Goal: Task Accomplishment & Management: Complete application form

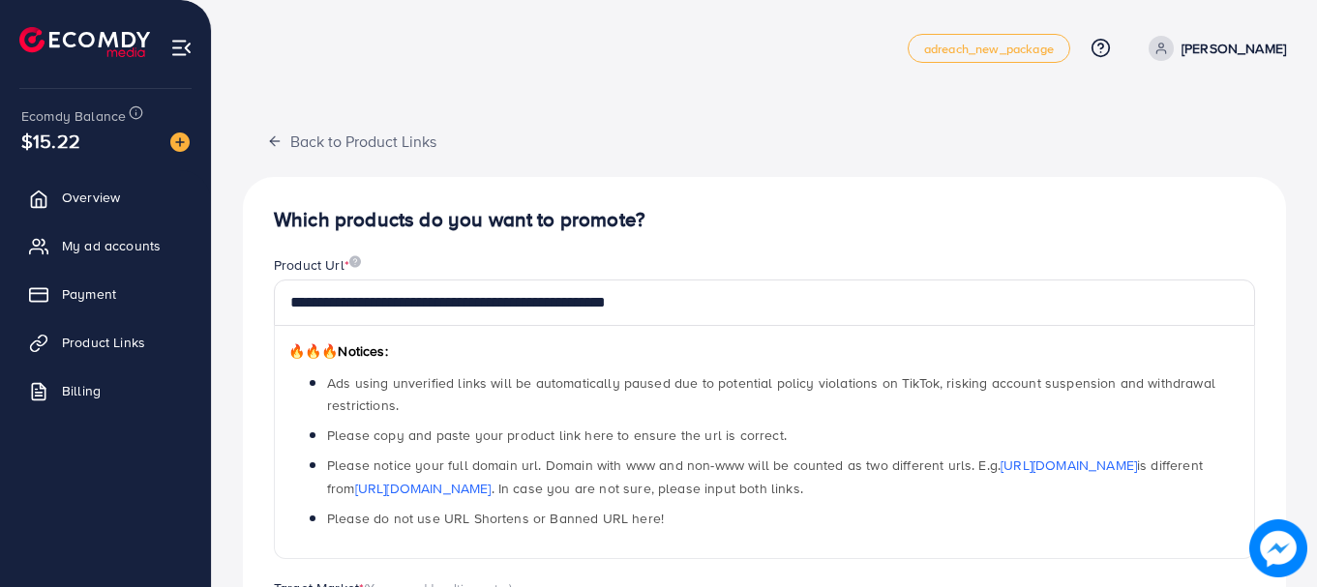
scroll to position [408, 0]
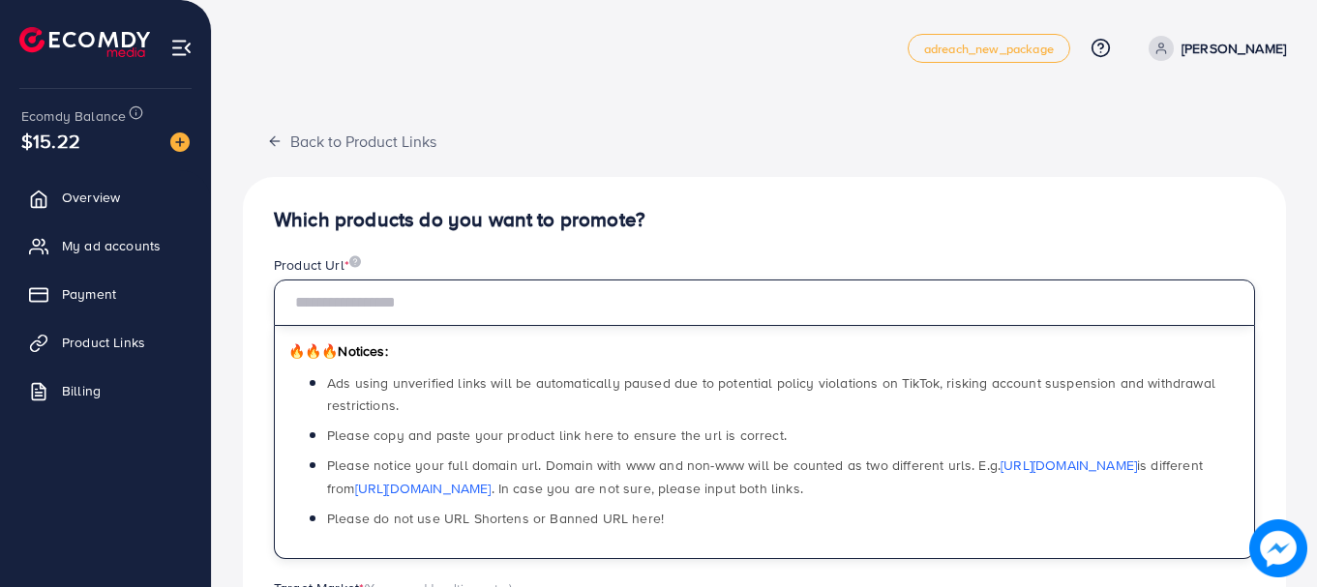
click at [406, 294] on input "text" at bounding box center [764, 303] width 981 height 46
paste input "**********"
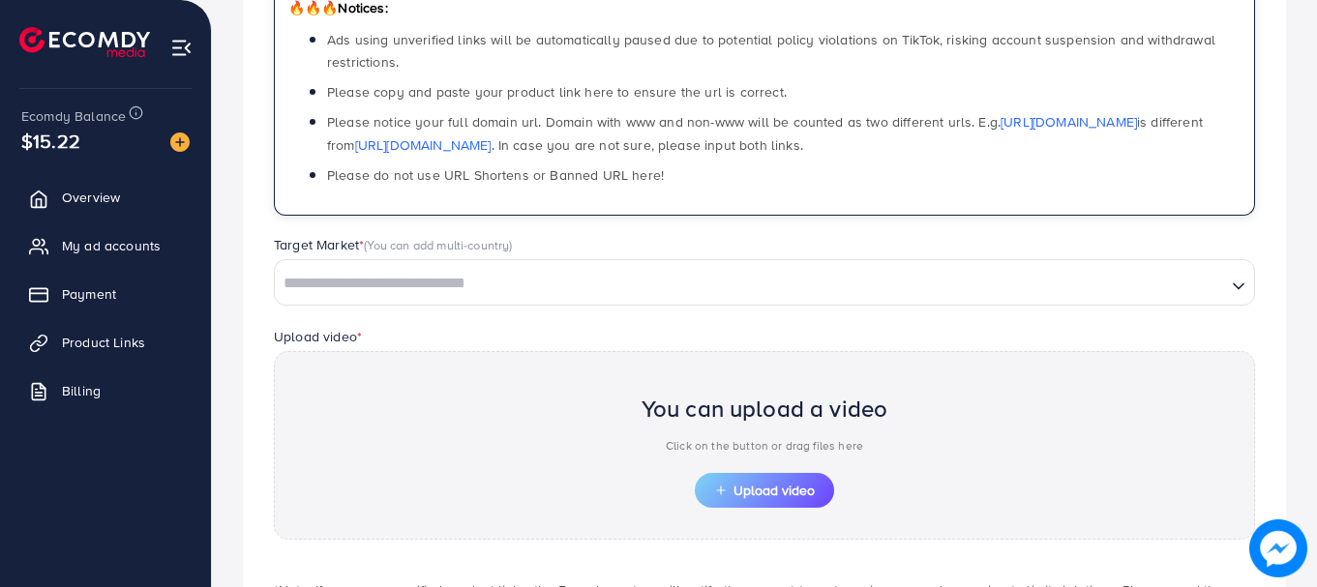
scroll to position [375, 0]
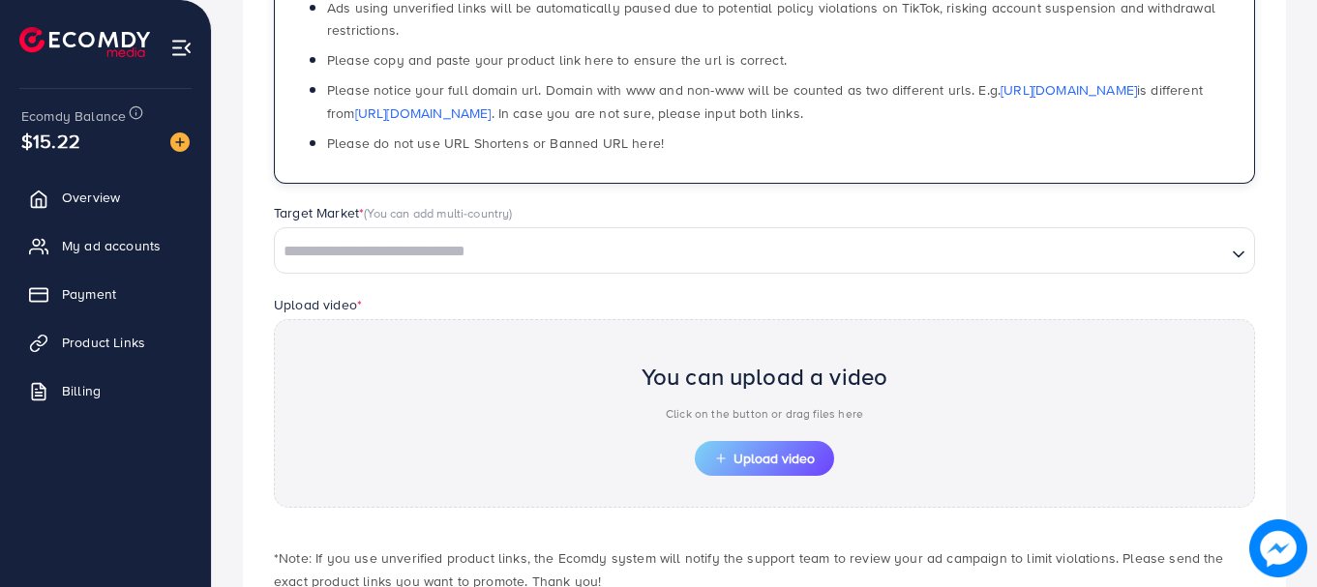
type input "**********"
click at [524, 260] on input "Search for option" at bounding box center [750, 252] width 947 height 30
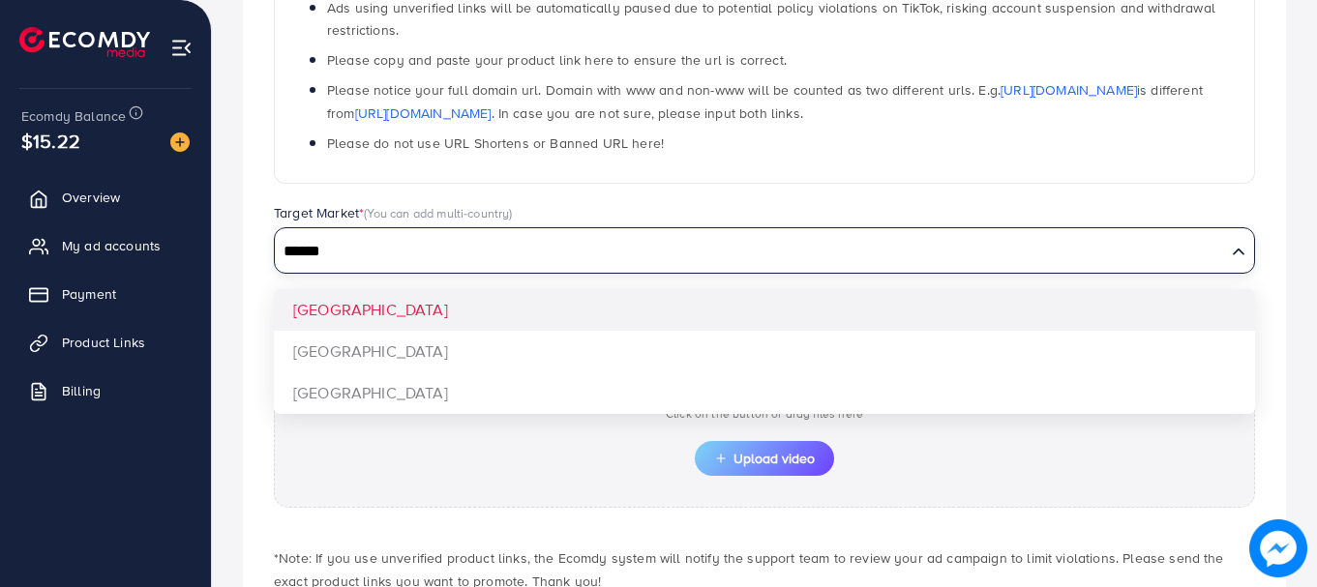
type input "******"
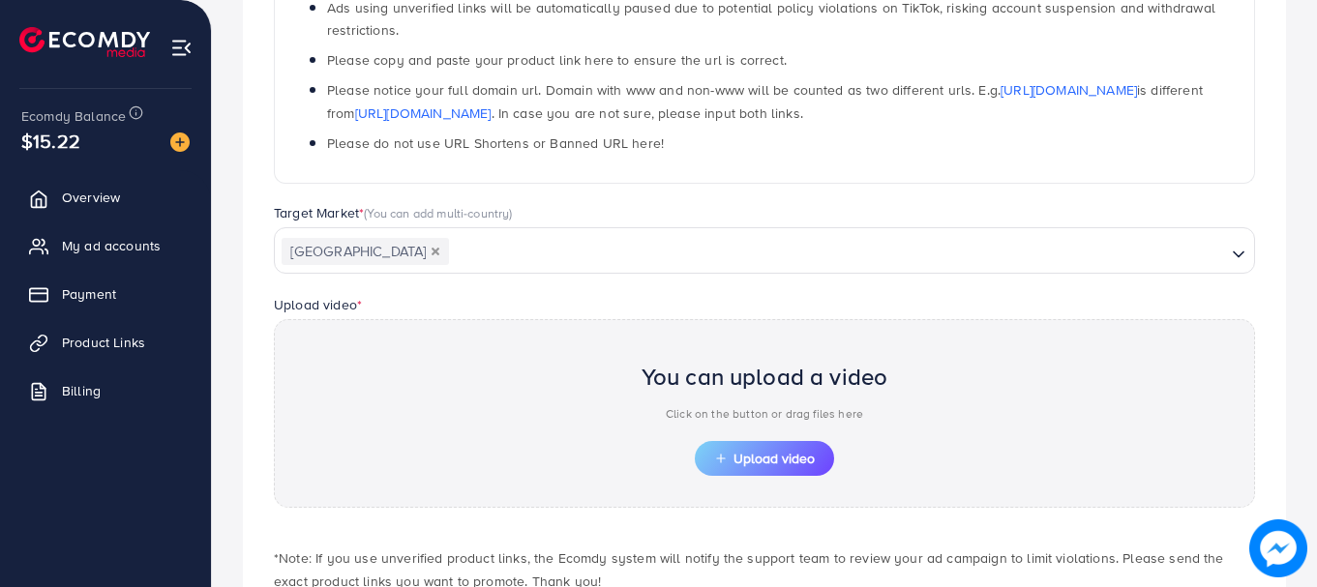
click at [456, 299] on div "**********" at bounding box center [764, 242] width 1043 height 880
click at [771, 448] on button "Upload video" at bounding box center [764, 458] width 139 height 35
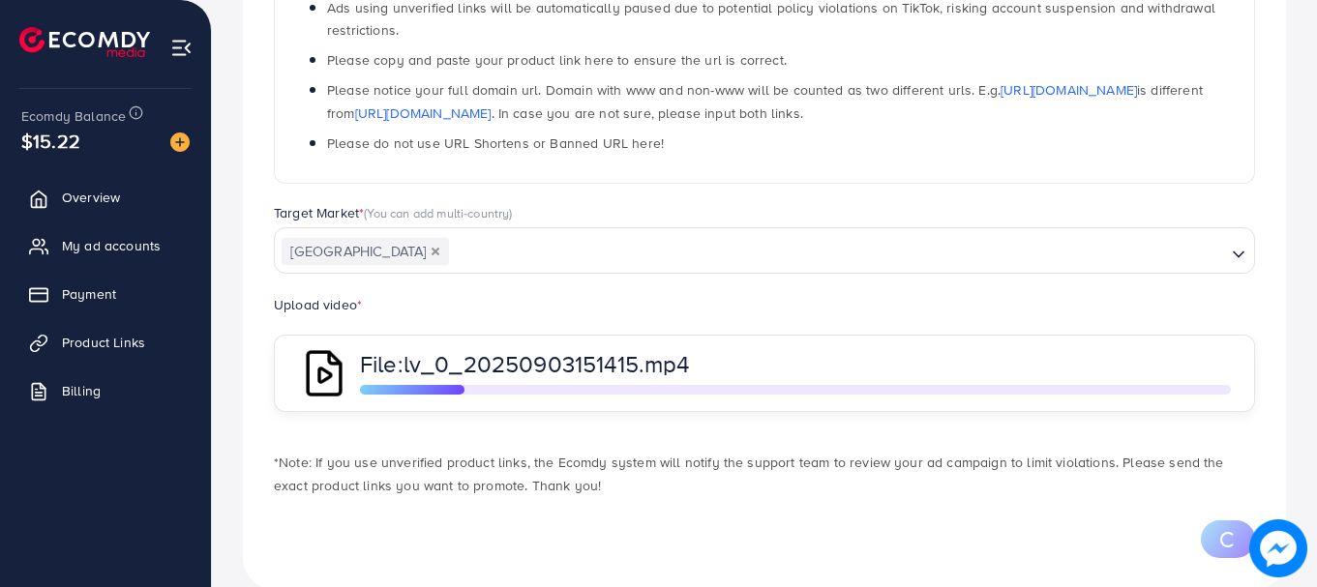
click at [615, 366] on span "lv_0_20250903151415.mp4" at bounding box center [546, 363] width 286 height 33
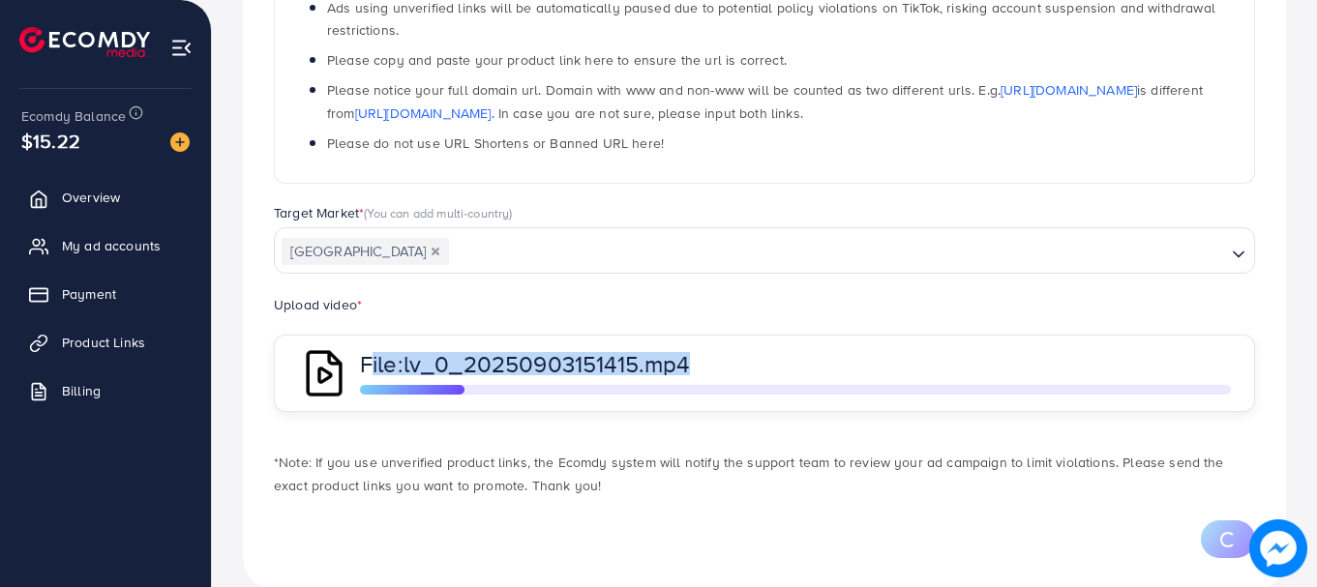
click at [615, 366] on span "lv_0_20250903151415.mp4" at bounding box center [546, 363] width 286 height 33
click at [759, 351] on div "File: lv_0_20250903151415.mp4" at bounding box center [764, 373] width 981 height 77
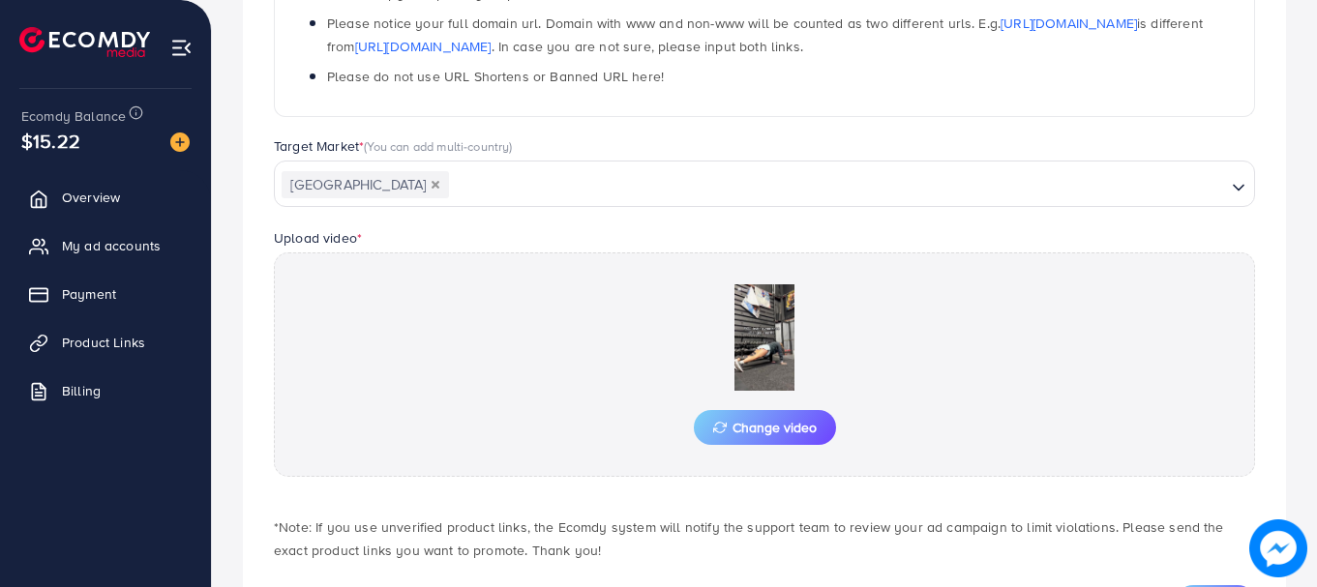
scroll to position [537, 0]
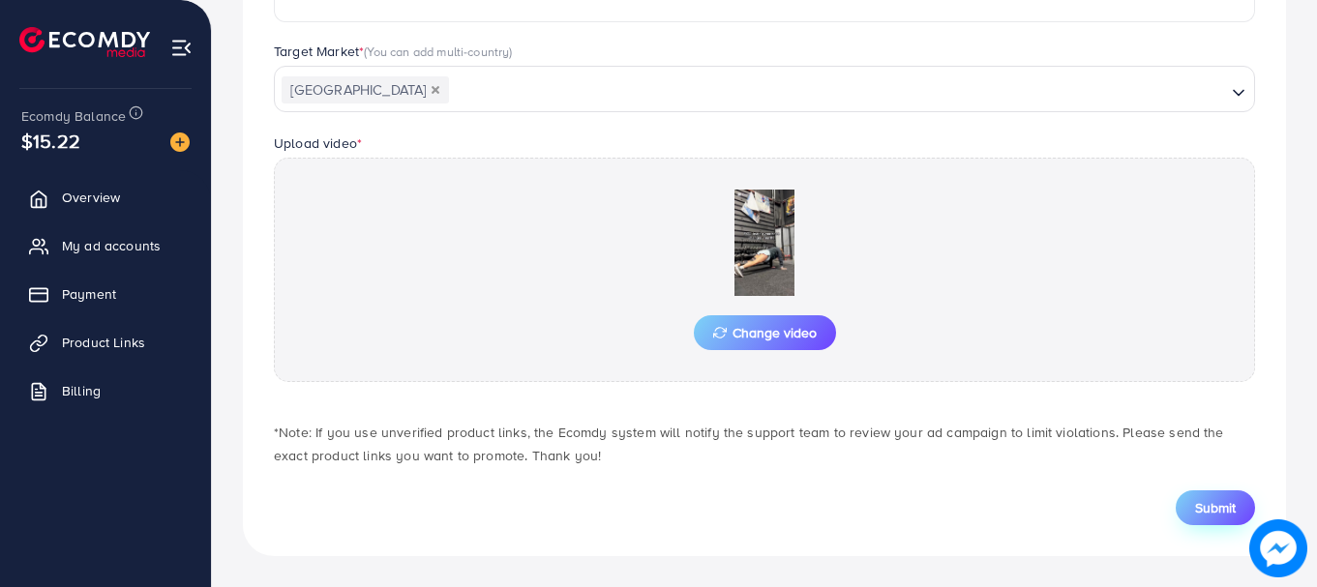
click at [1211, 512] on span "Submit" at bounding box center [1215, 507] width 41 height 19
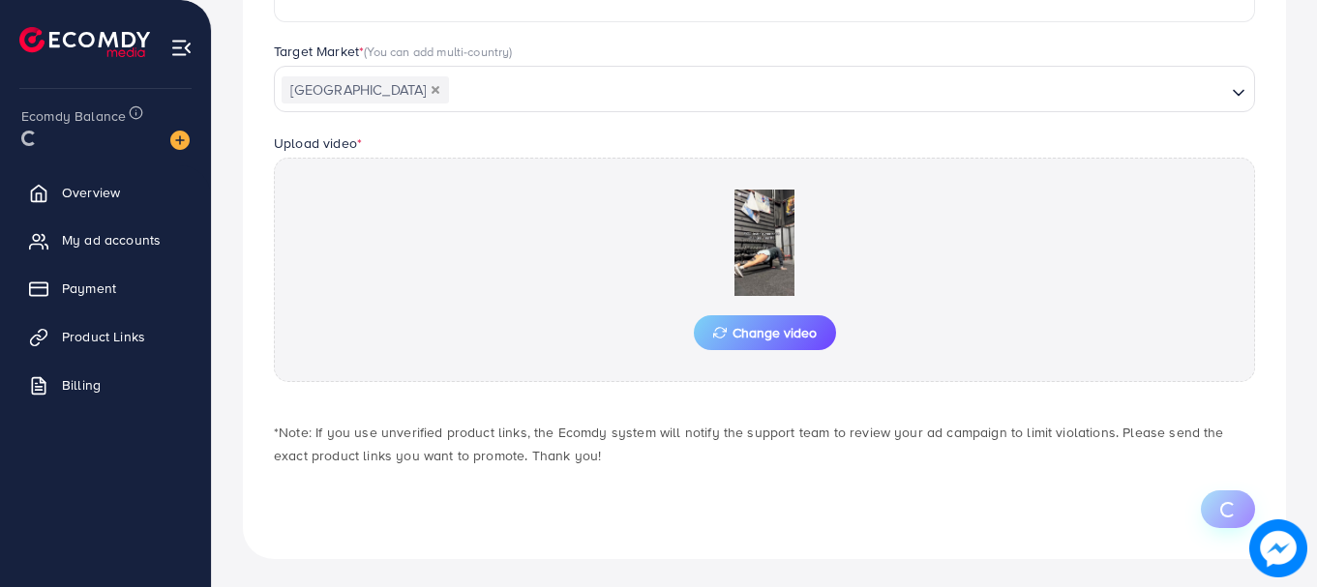
scroll to position [501, 0]
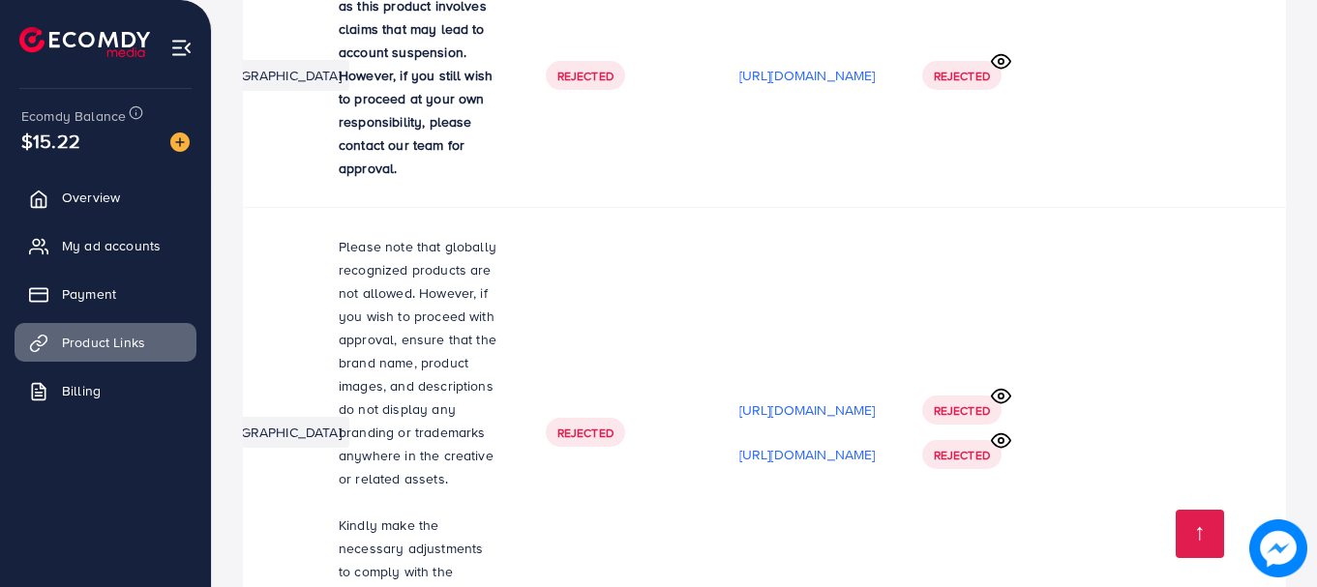
scroll to position [0, 587]
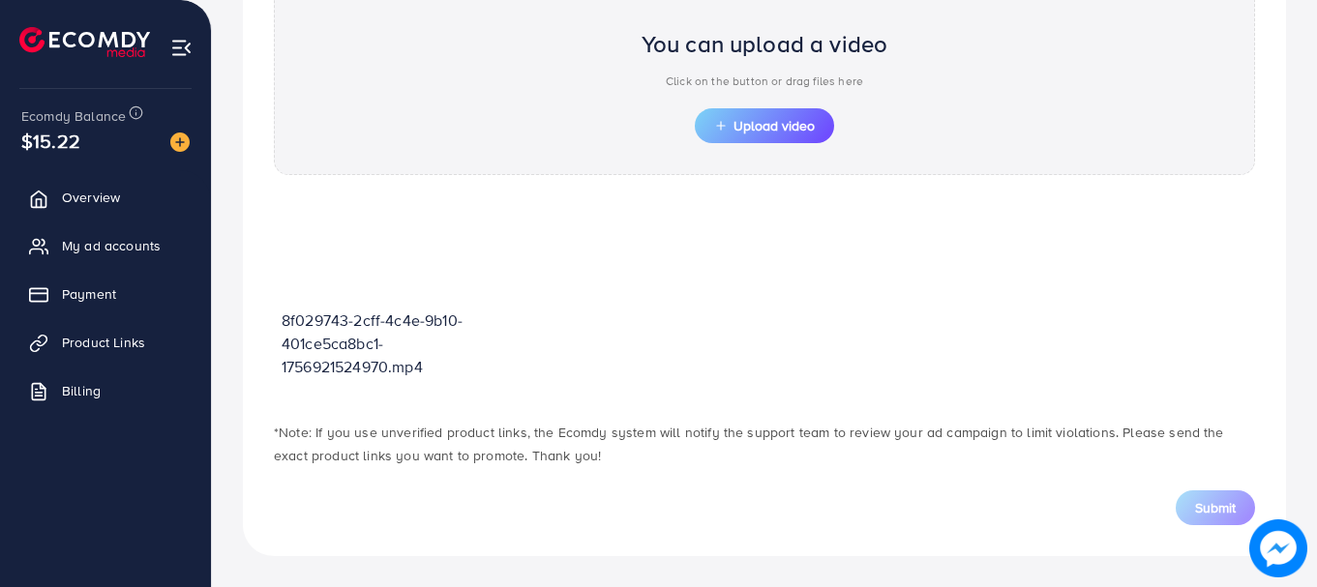
scroll to position [695, 0]
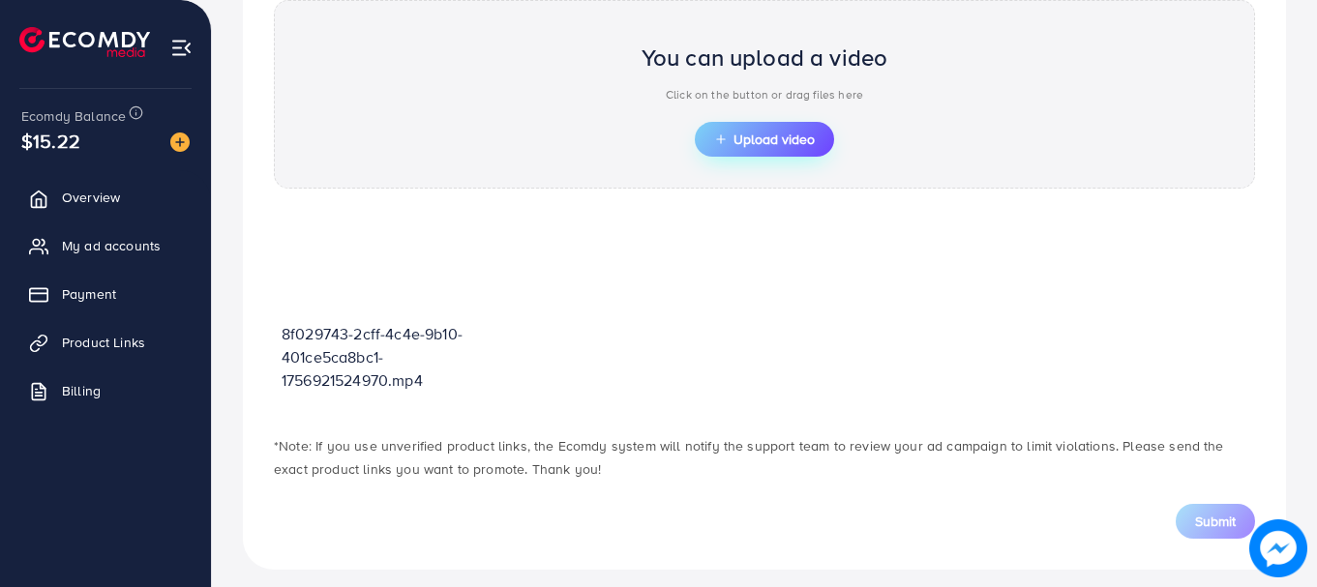
click at [760, 133] on span "Upload video" at bounding box center [764, 140] width 101 height 14
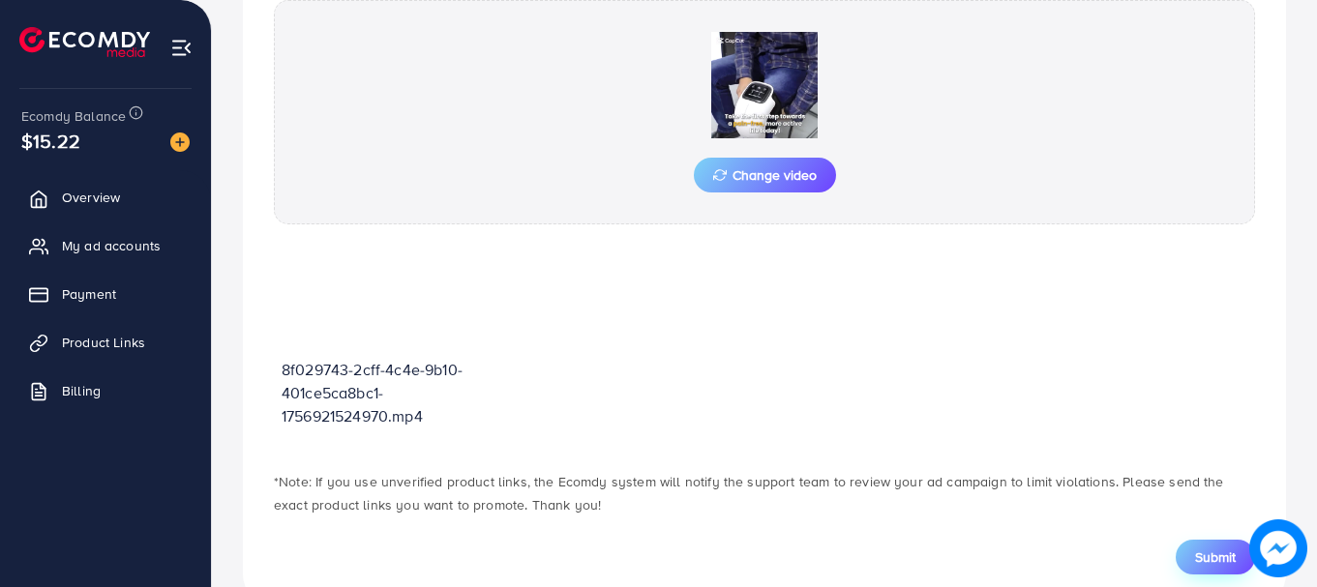
click at [1215, 549] on span "Submit" at bounding box center [1215, 557] width 41 height 19
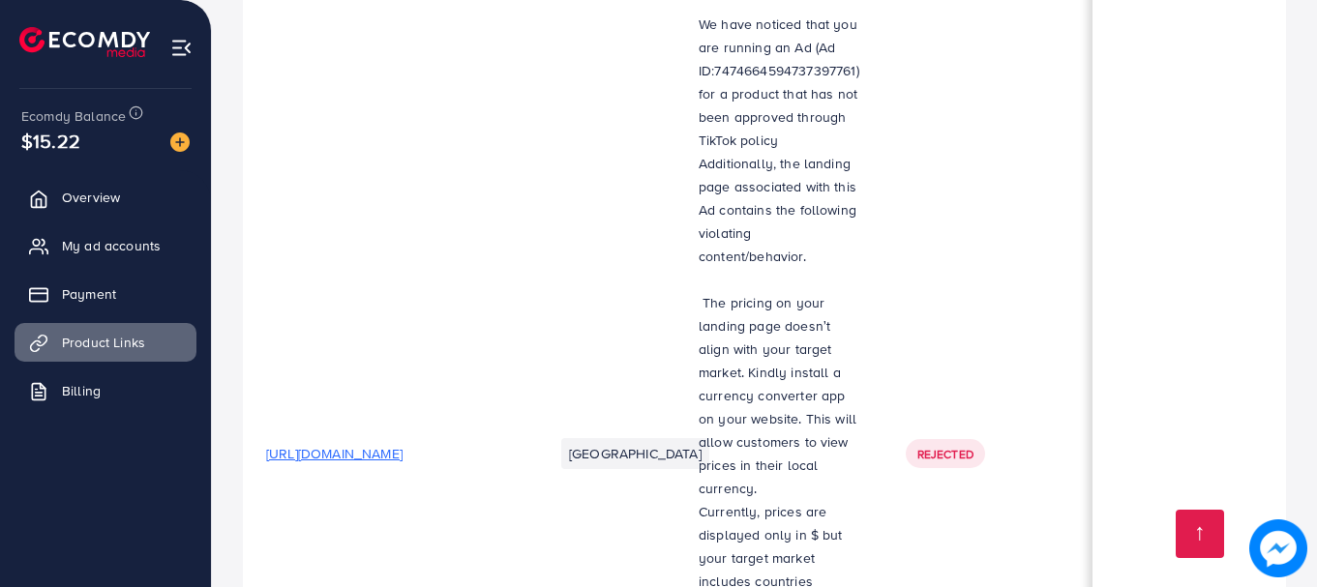
scroll to position [9933, 0]
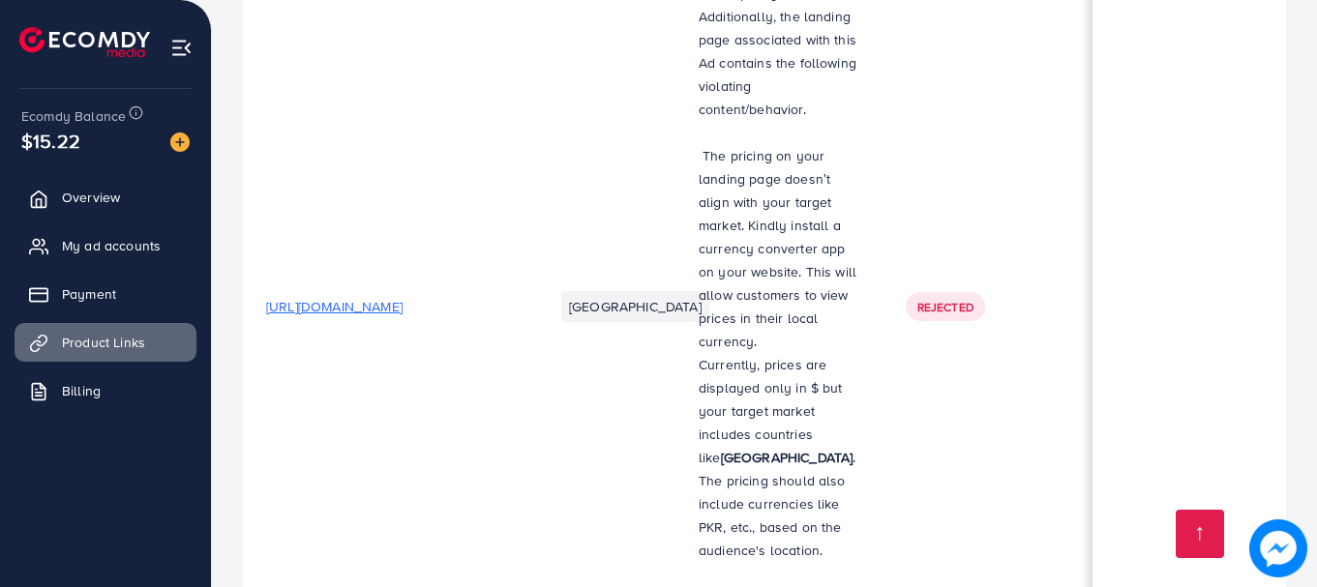
drag, startPoint x: 865, startPoint y: 302, endPoint x: 854, endPoint y: 625, distance: 323.3
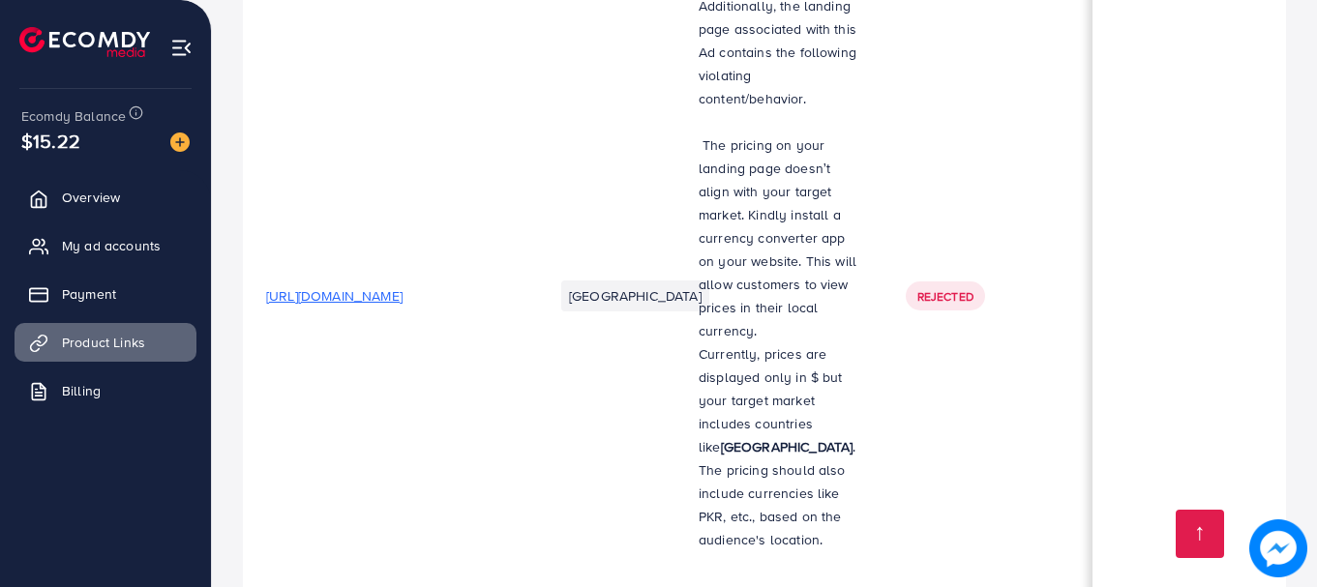
drag, startPoint x: 854, startPoint y: 625, endPoint x: 677, endPoint y: 327, distance: 346.6
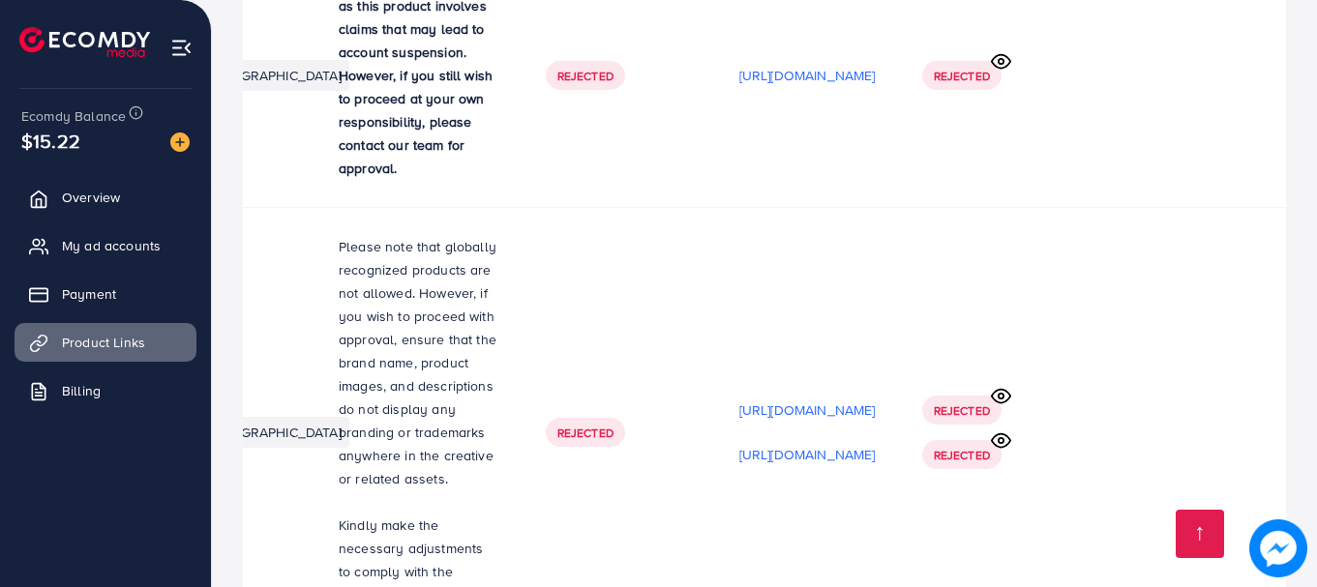
scroll to position [0, 587]
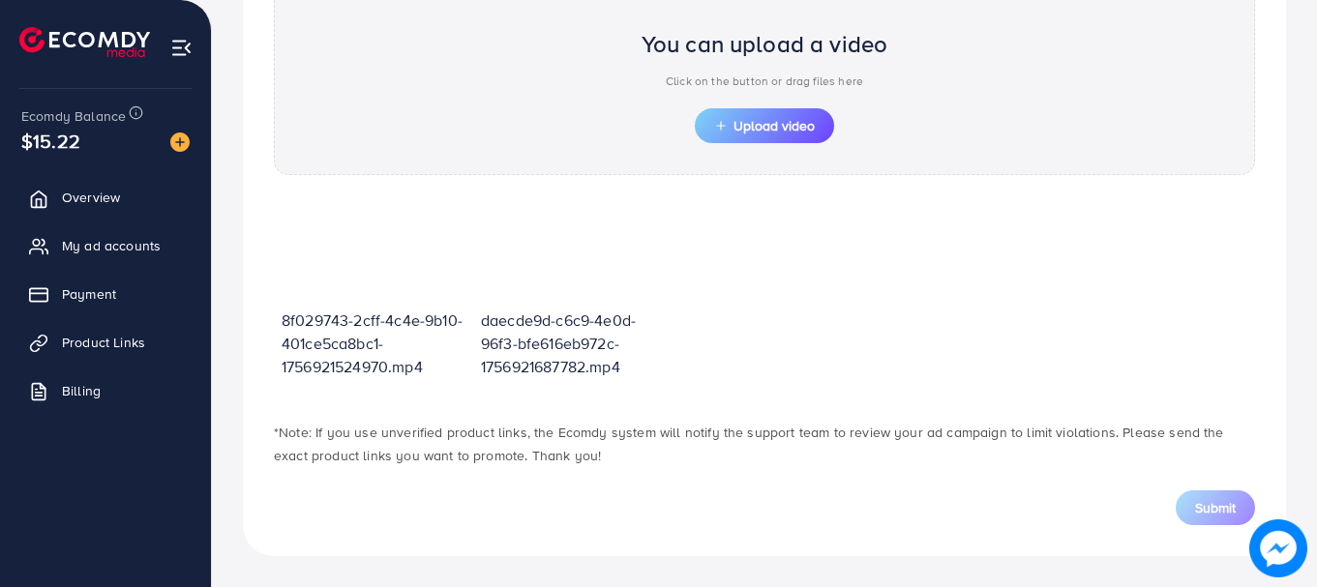
scroll to position [695, 0]
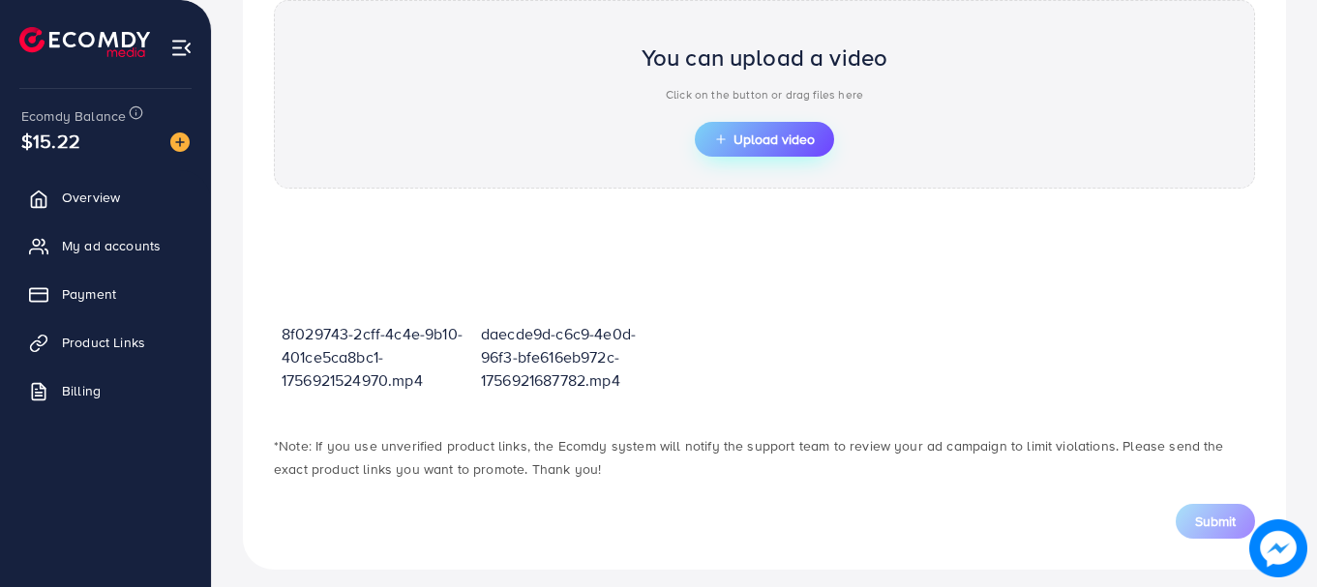
click at [768, 134] on span "Upload video" at bounding box center [764, 140] width 101 height 14
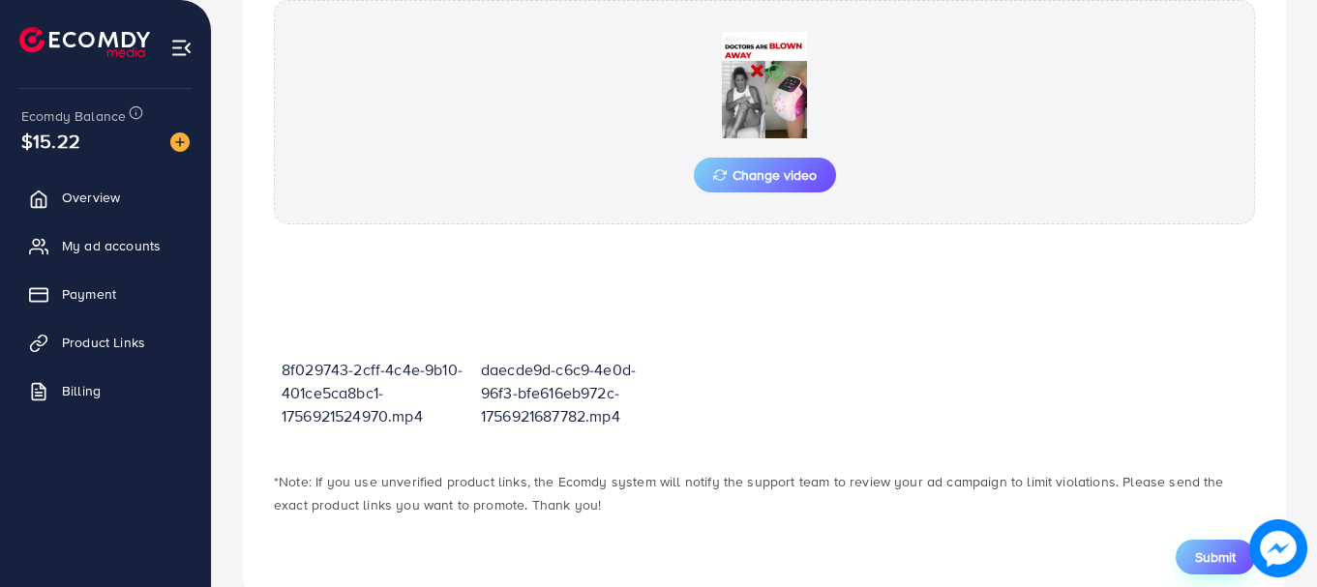
click at [1233, 551] on span "Submit" at bounding box center [1215, 557] width 41 height 19
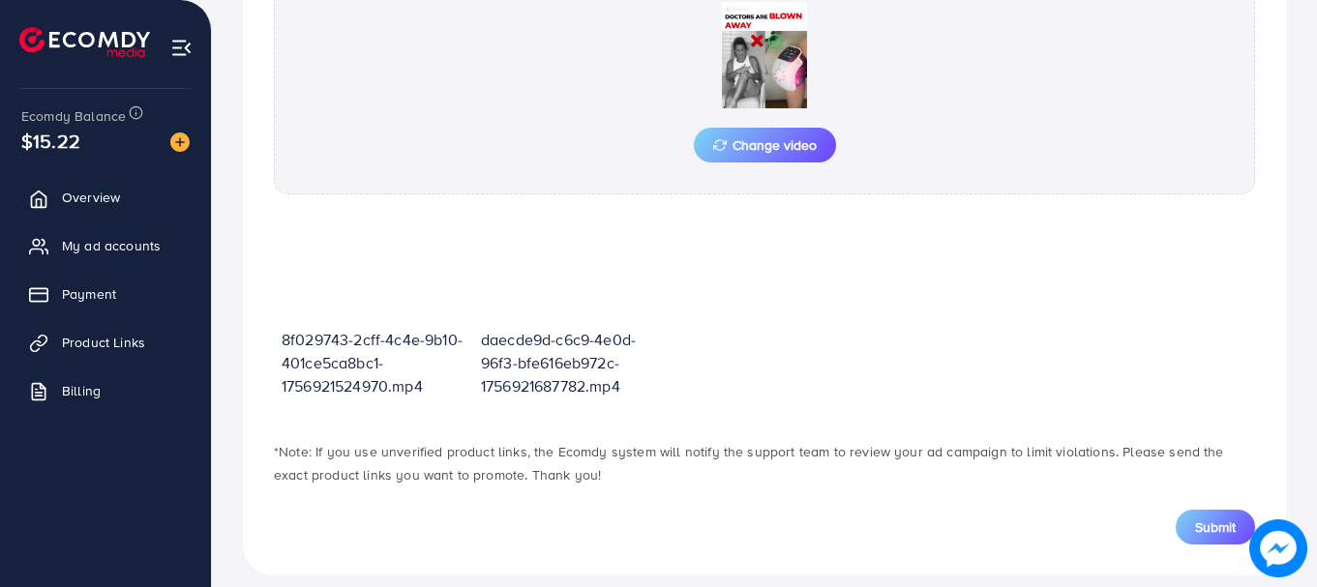
scroll to position [744, 0]
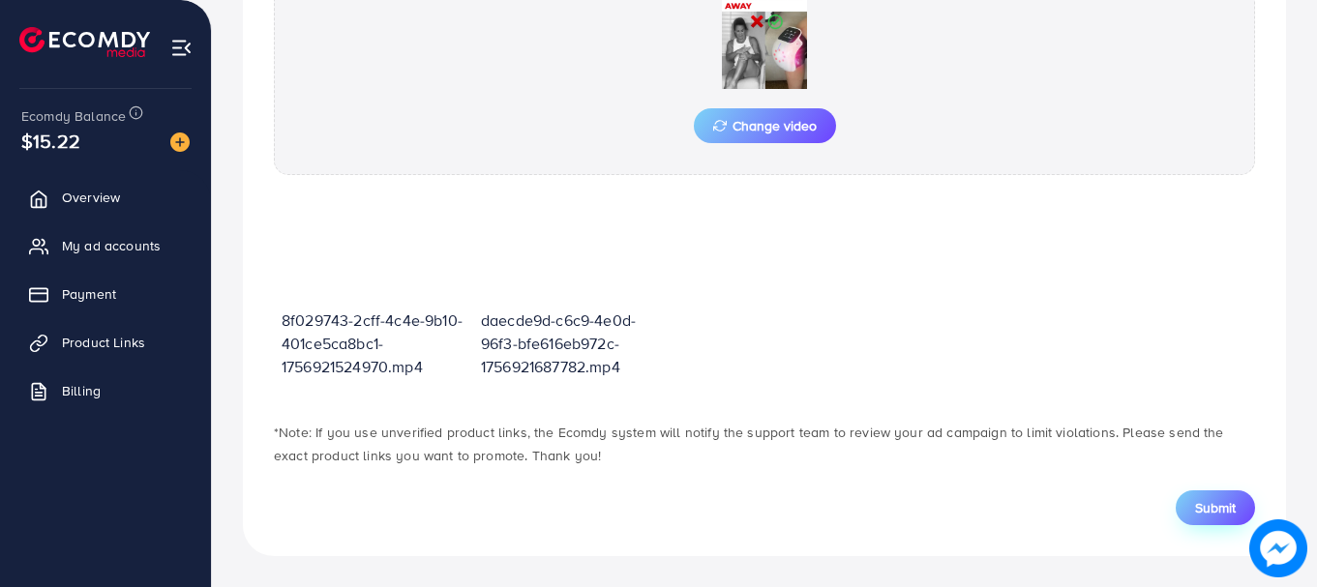
click at [1218, 501] on span "Submit" at bounding box center [1215, 507] width 41 height 19
